Goal: Task Accomplishment & Management: Use online tool/utility

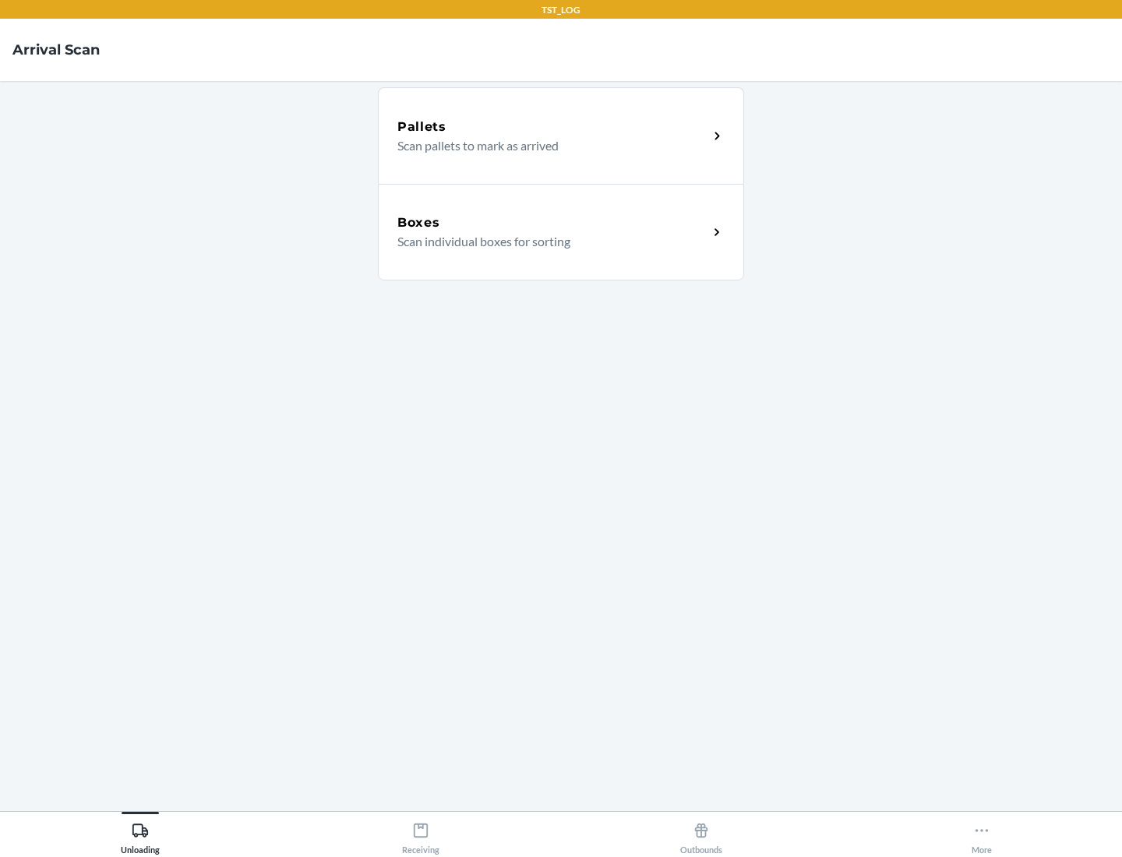
click at [552, 223] on div "Boxes" at bounding box center [552, 222] width 311 height 19
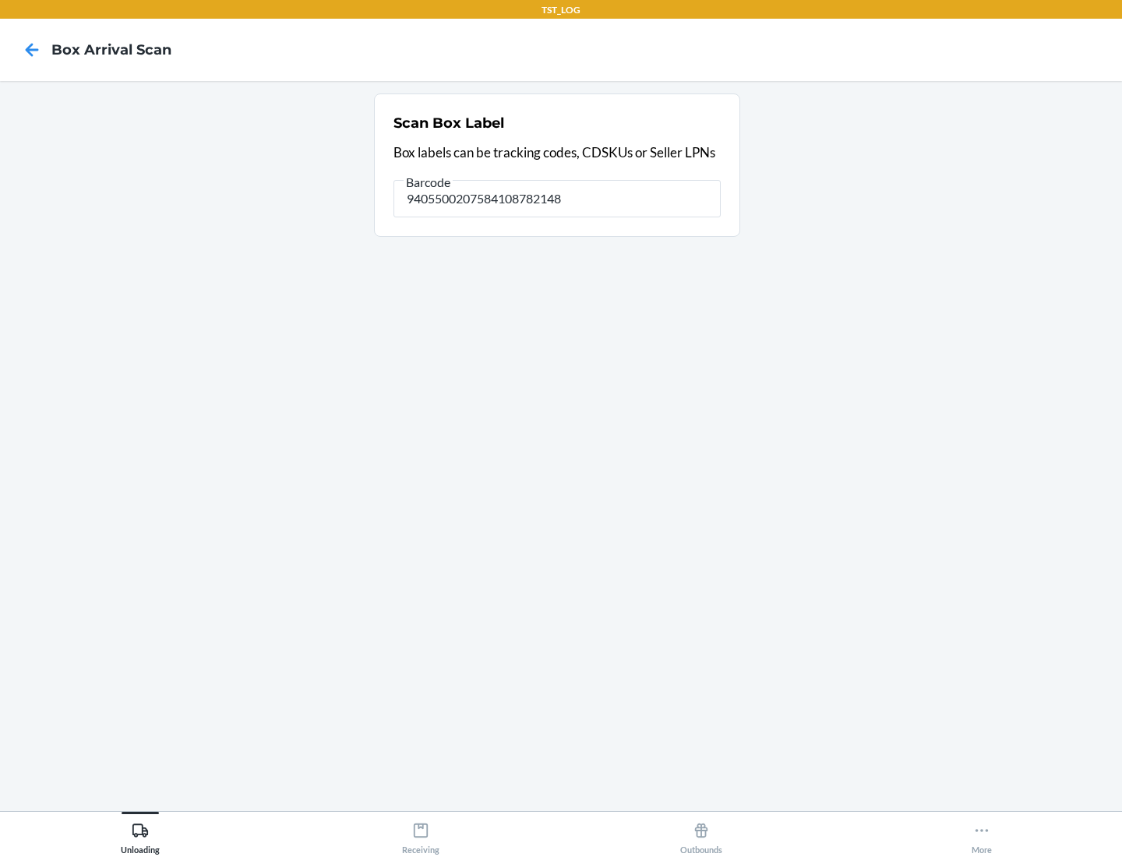
type input "9405500207584108782148"
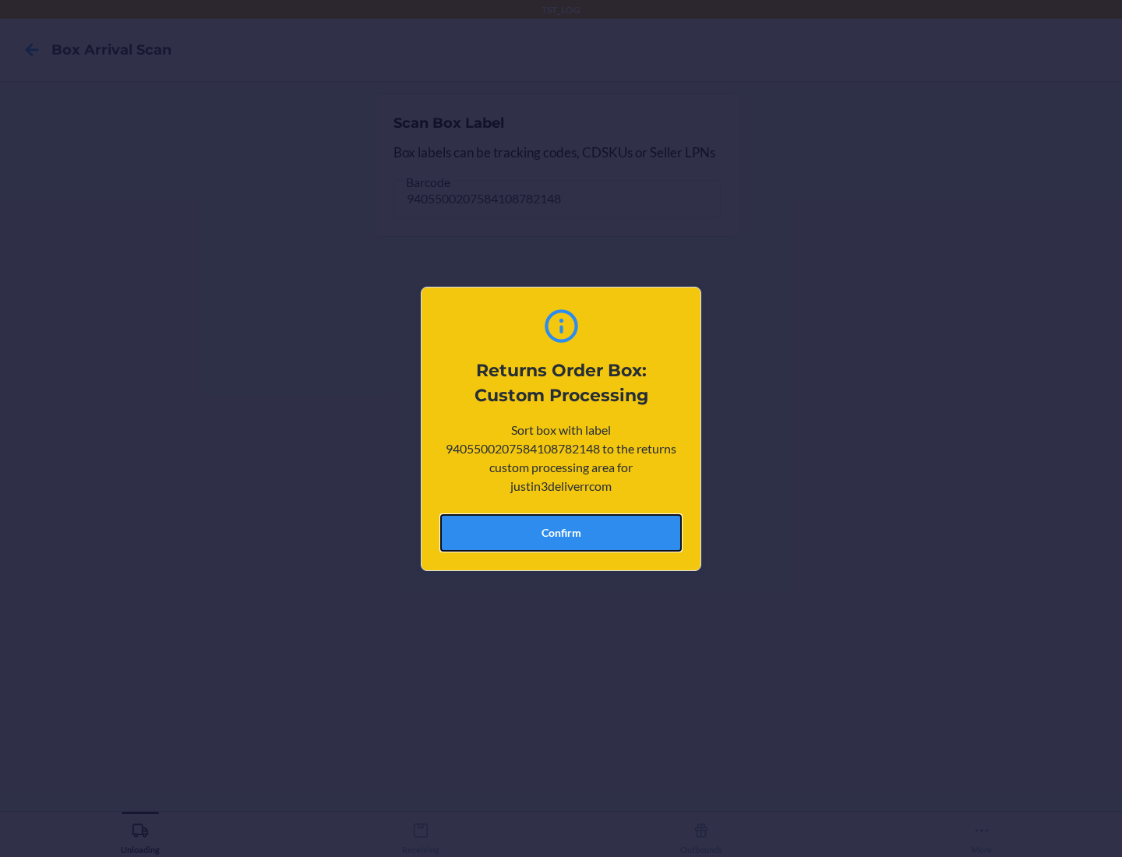
click at [561, 532] on button "Confirm" at bounding box center [561, 532] width 242 height 37
